Goal: Go to known website: Go to known website

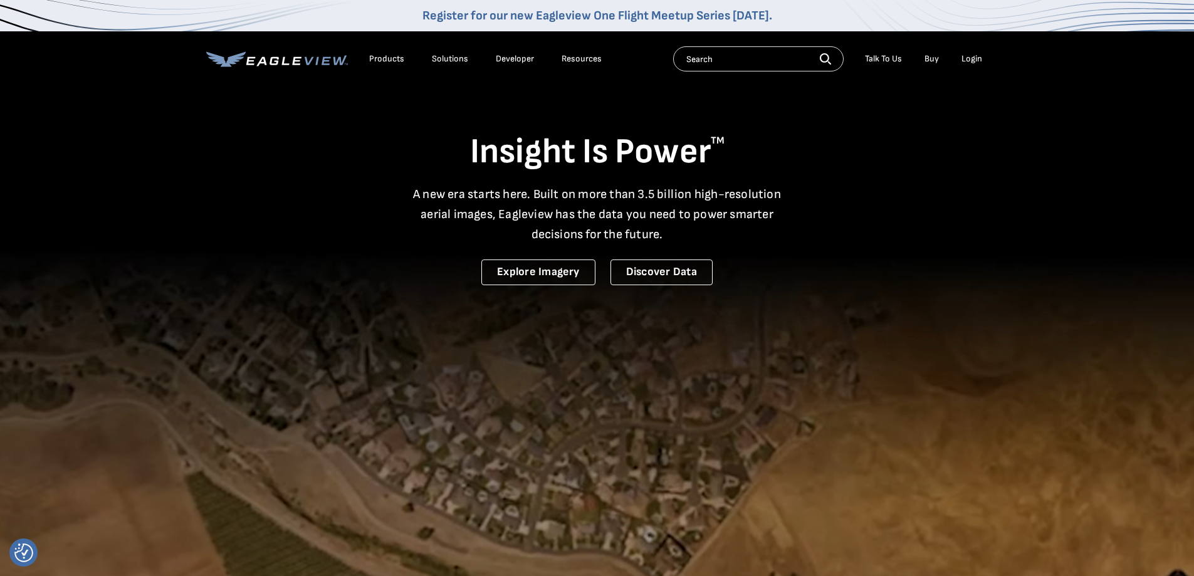
click at [973, 48] on div "Search Talk To Us Buy Login" at bounding box center [830, 58] width 315 height 25
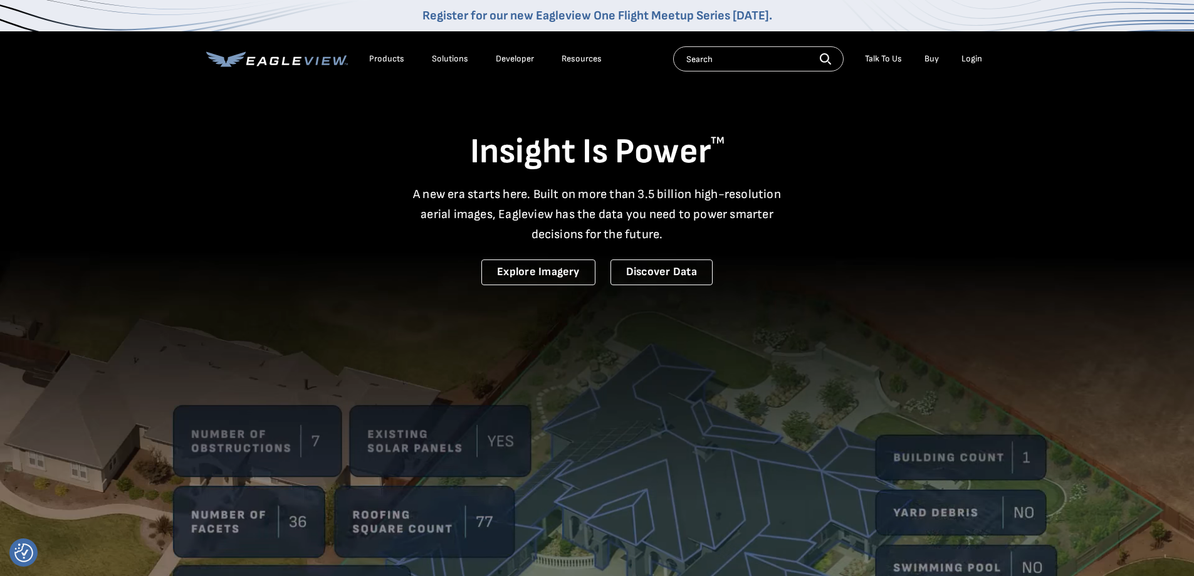
click at [968, 61] on div "Login" at bounding box center [971, 58] width 21 height 11
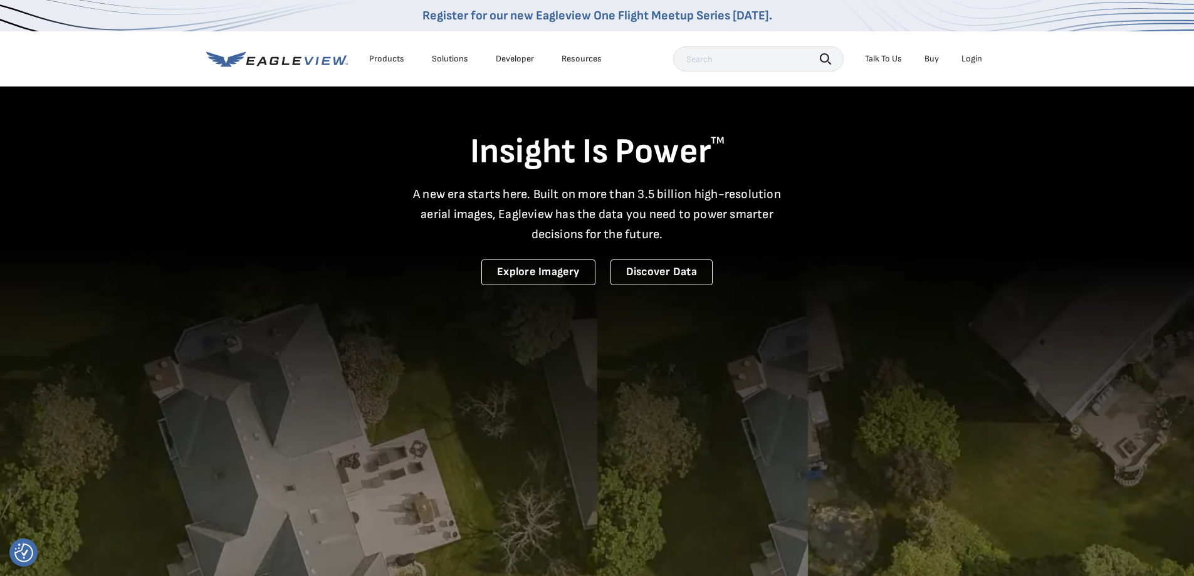
click at [974, 56] on div "Login" at bounding box center [971, 58] width 21 height 11
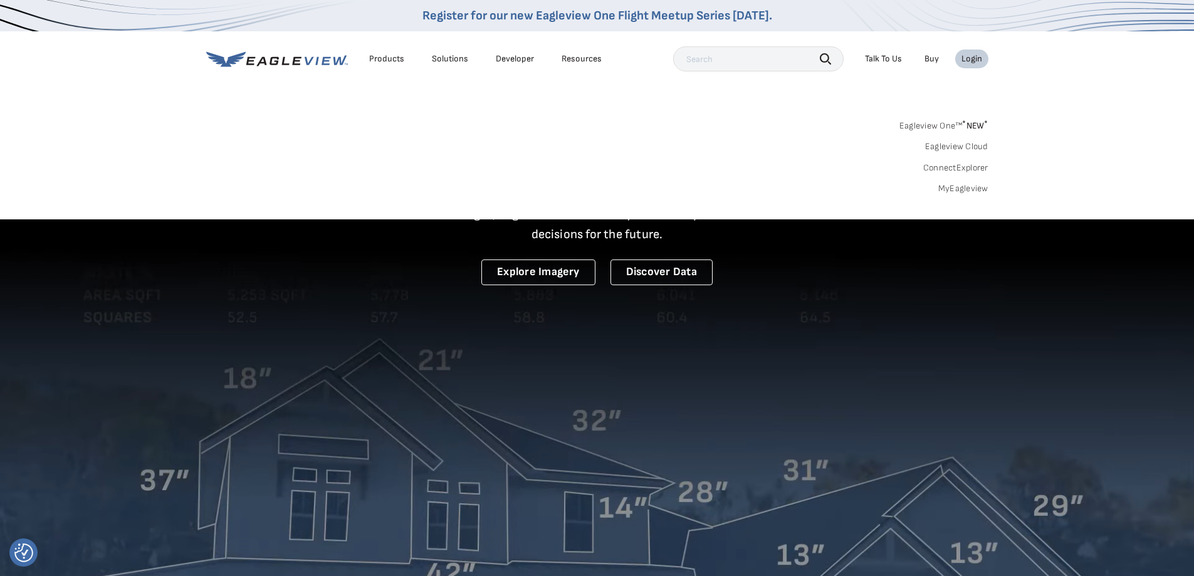
click at [975, 190] on link "MyEagleview" at bounding box center [963, 188] width 50 height 11
